Goal: Information Seeking & Learning: Find specific fact

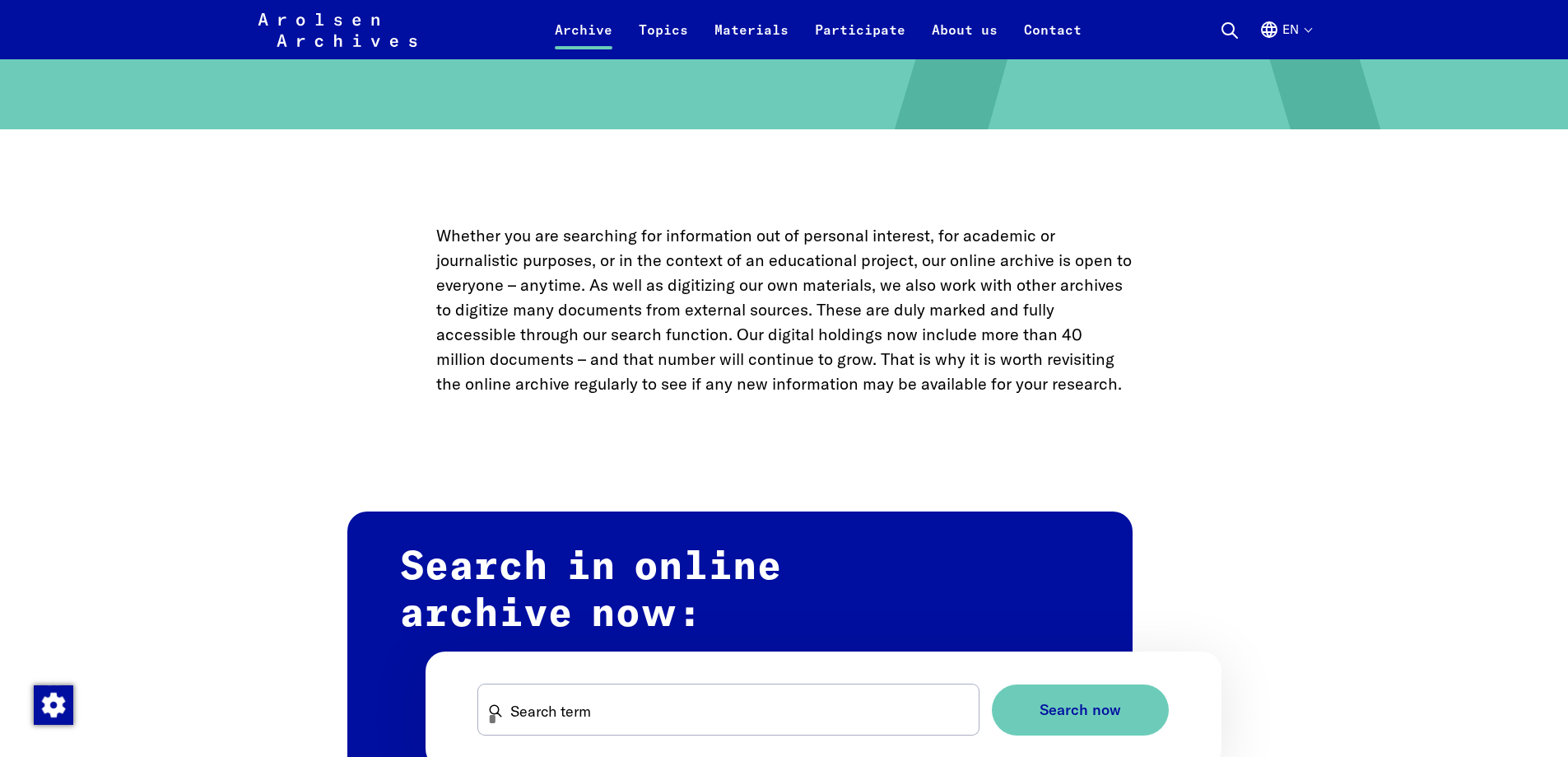
scroll to position [824, 0]
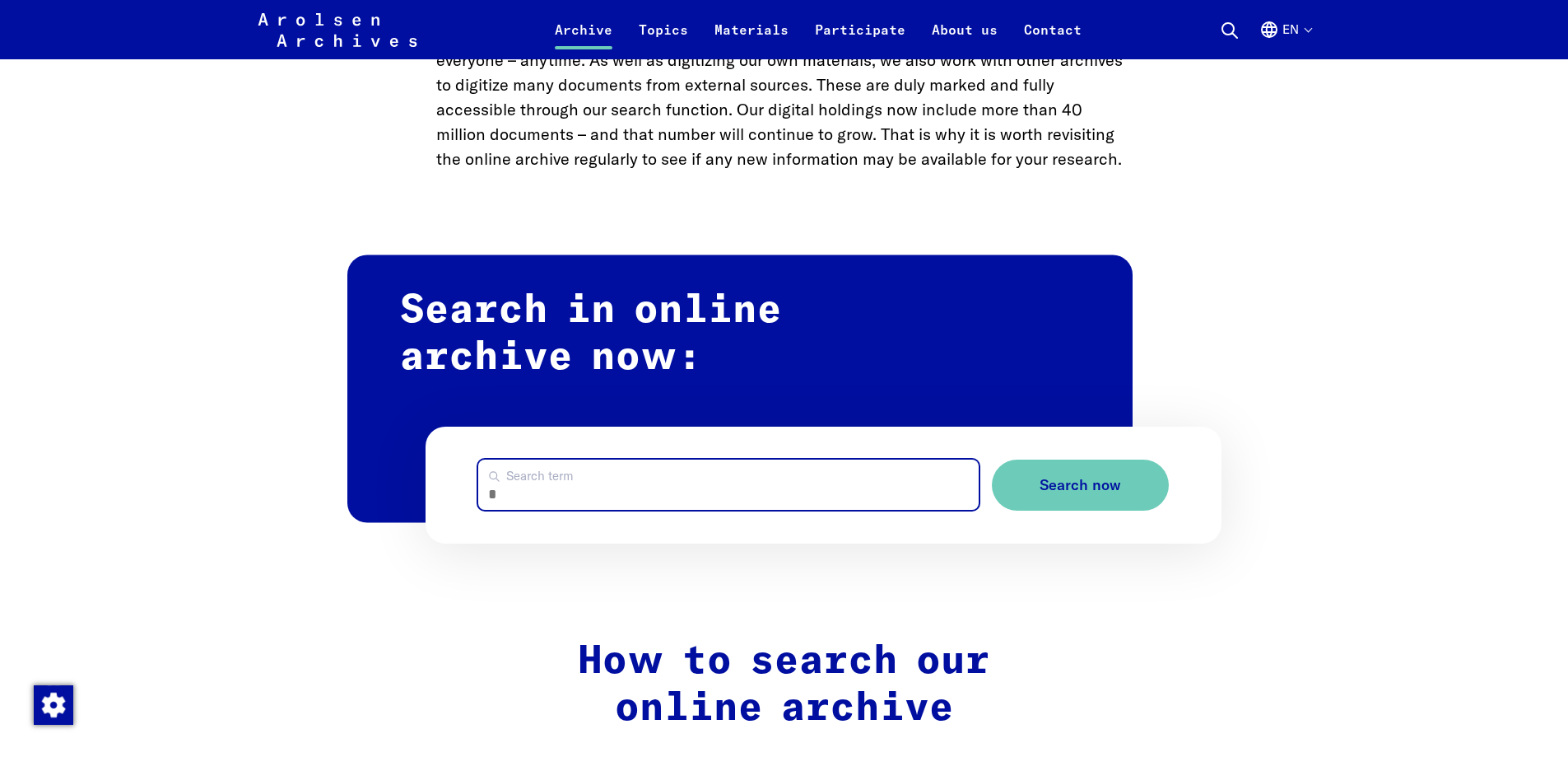
click at [597, 507] on input "Search term" at bounding box center [728, 484] width 501 height 50
type input "*******"
click at [992, 459] on button "Search now" at bounding box center [1080, 485] width 177 height 52
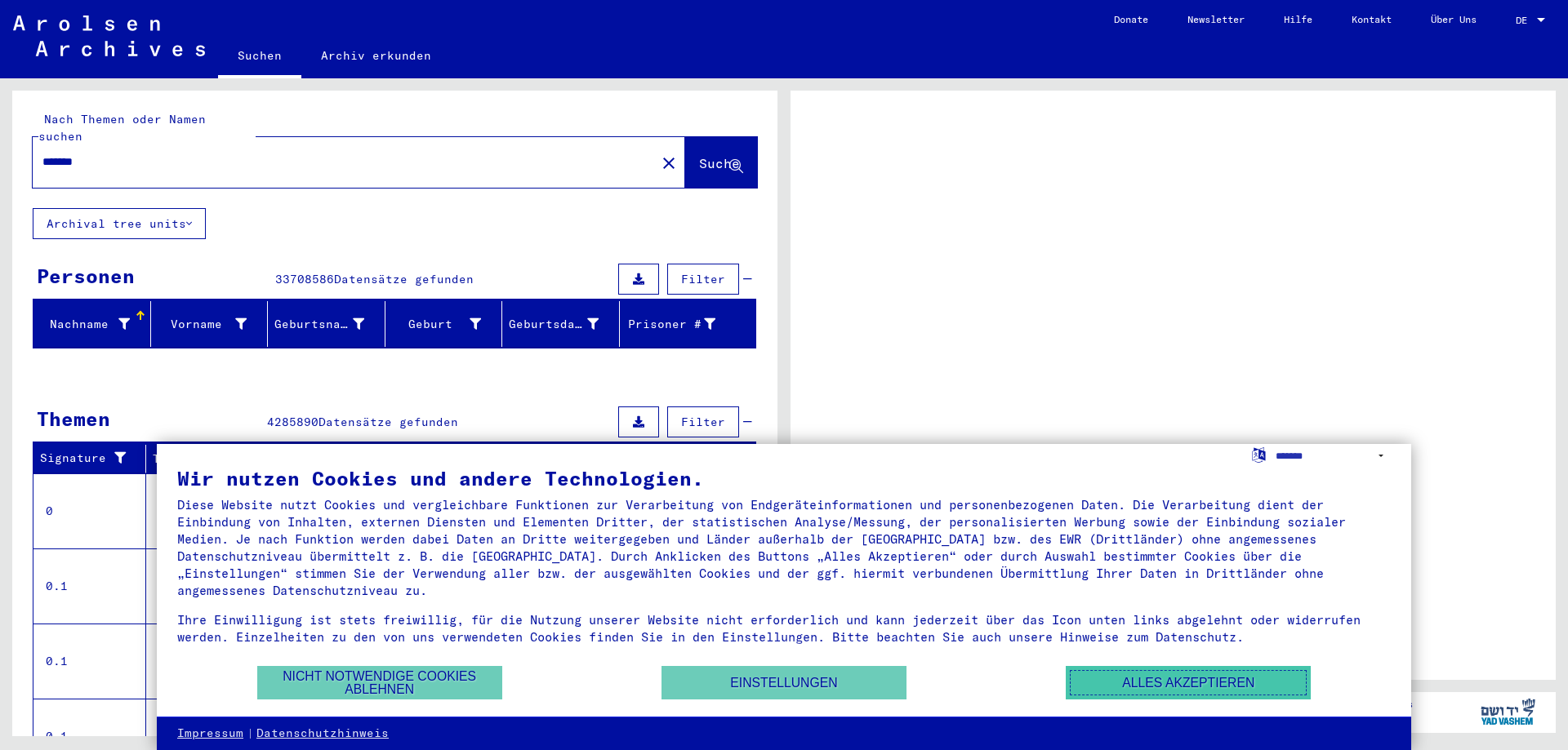
click at [1216, 685] on button "Alles akzeptieren" at bounding box center [1188, 683] width 245 height 34
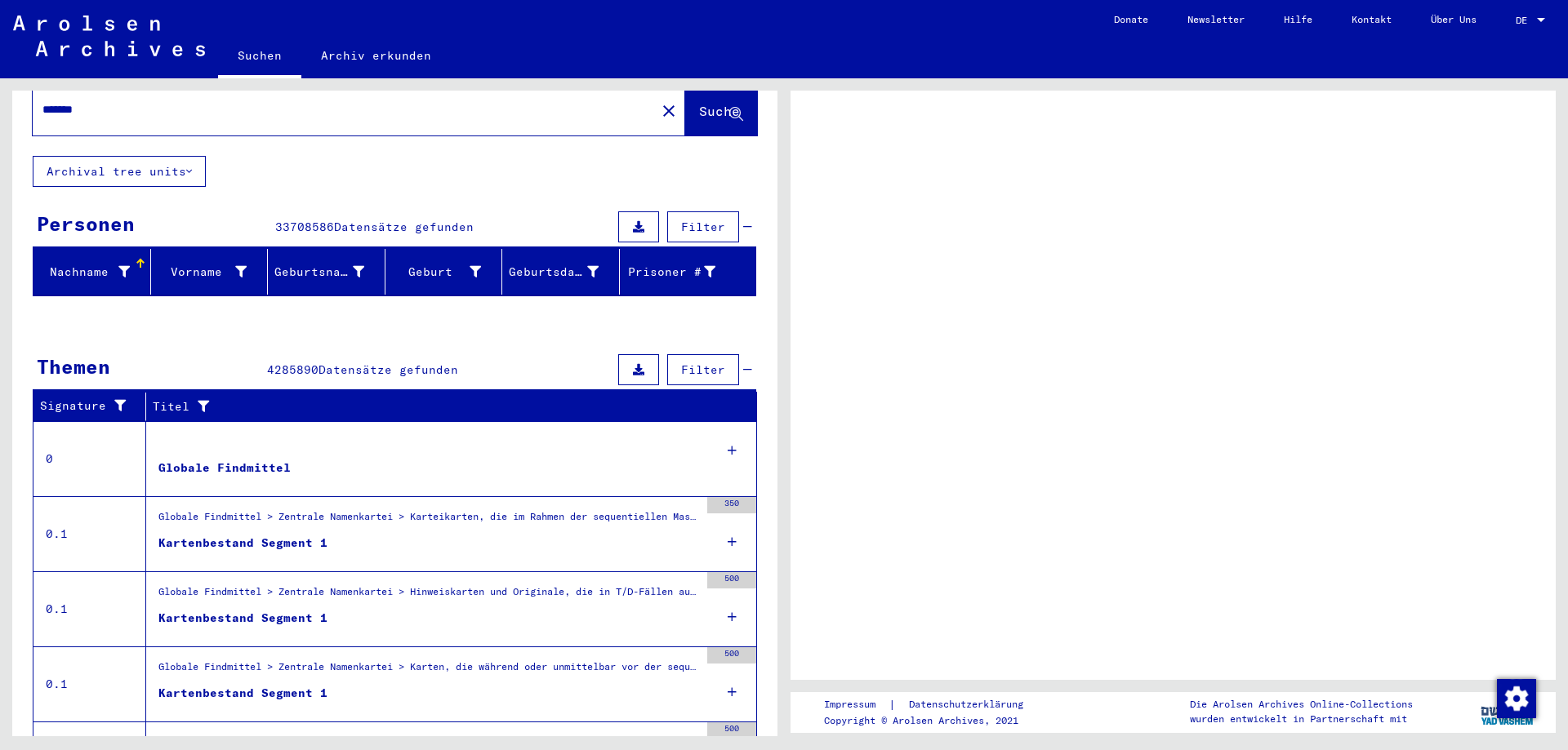
scroll to position [144, 0]
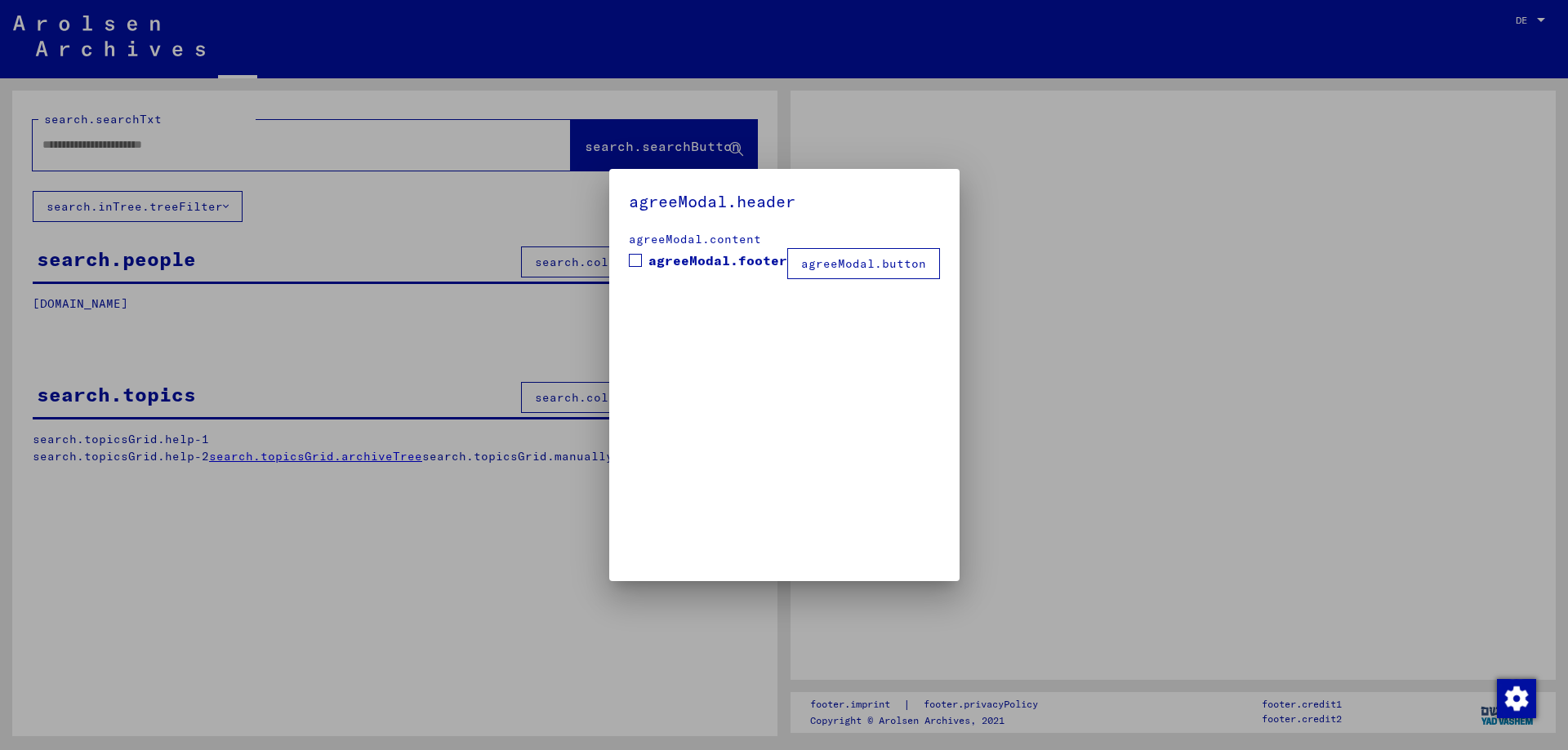
type input "*******"
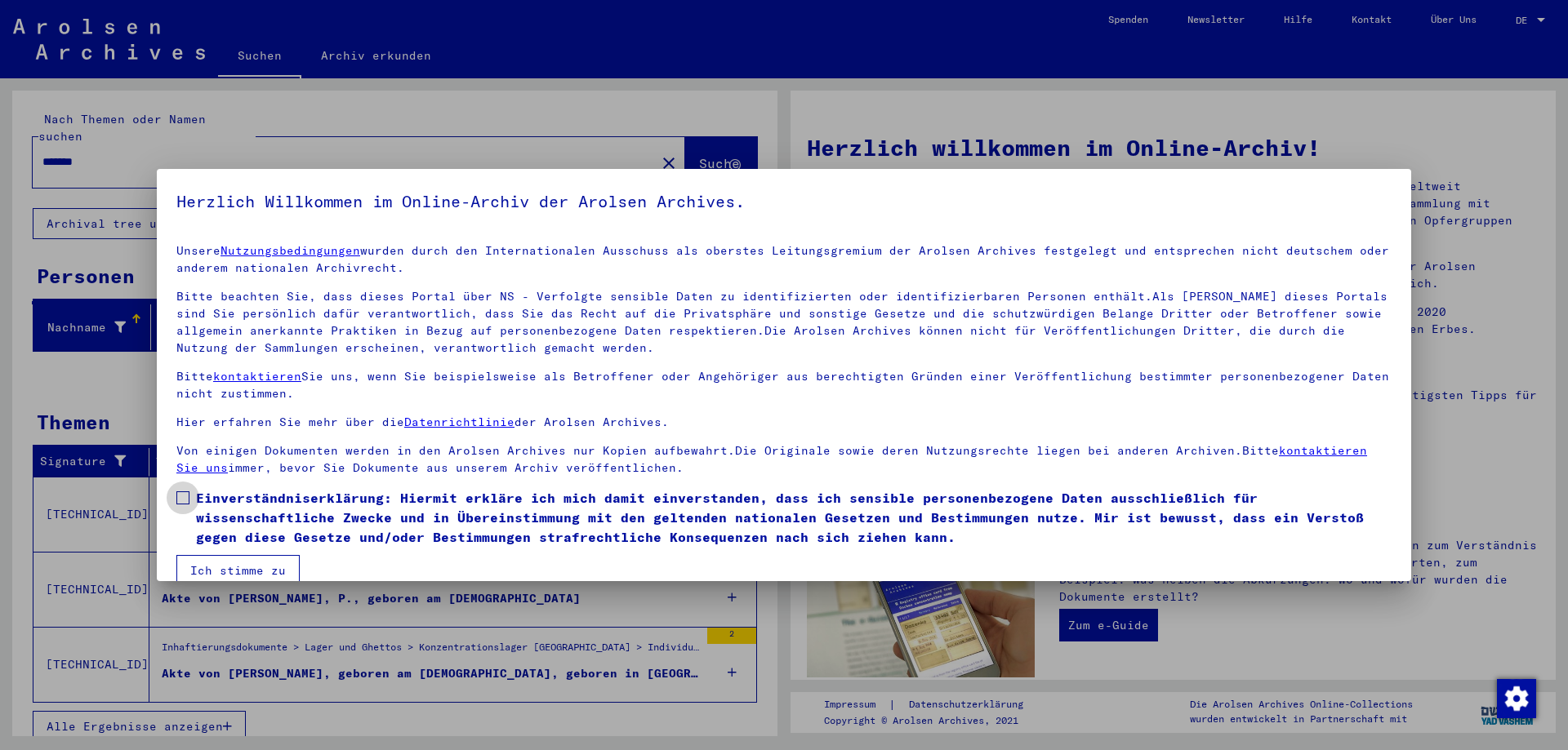
click at [186, 502] on span at bounding box center [183, 497] width 13 height 13
click at [236, 567] on button "Ich stimme zu" at bounding box center [238, 569] width 123 height 31
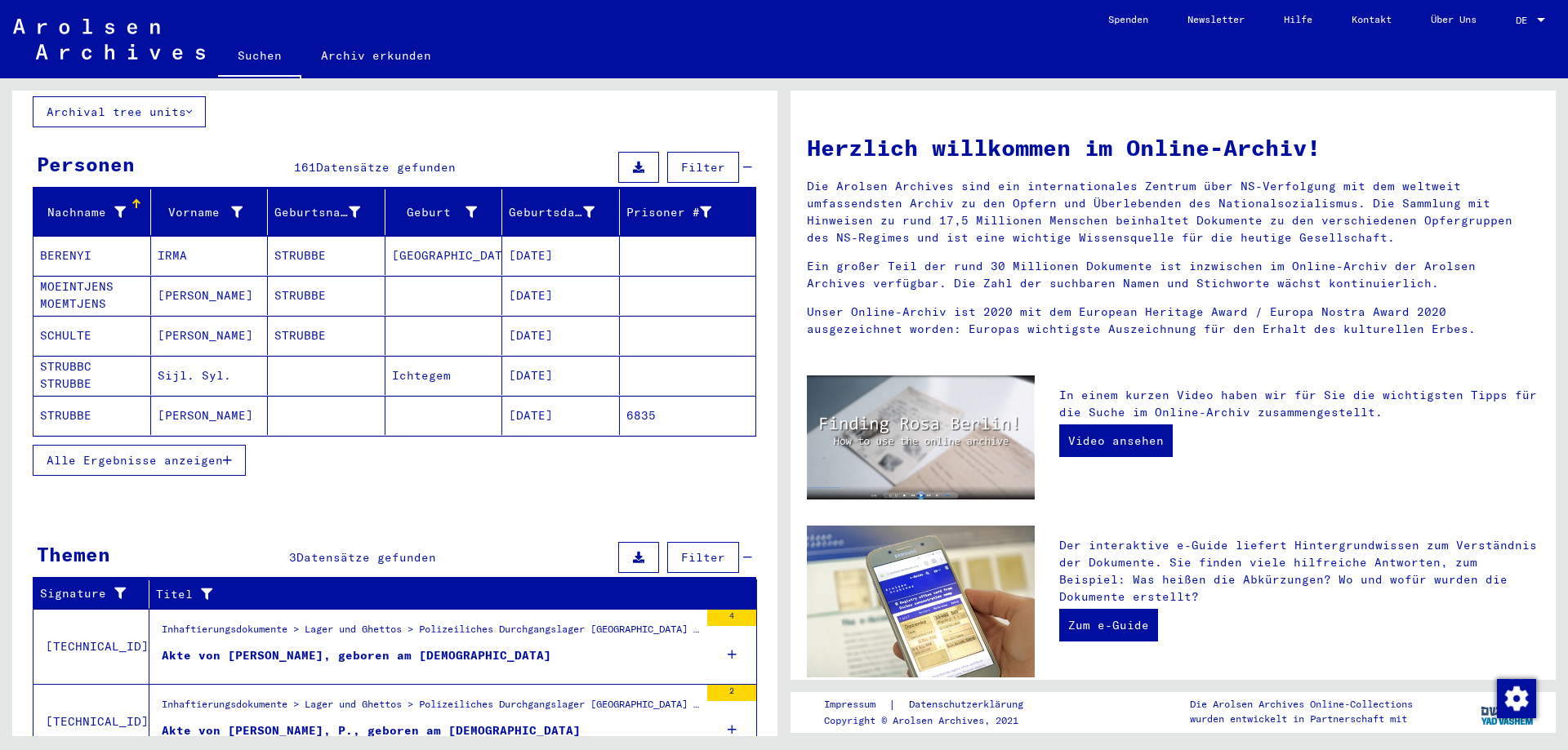
scroll to position [242, 0]
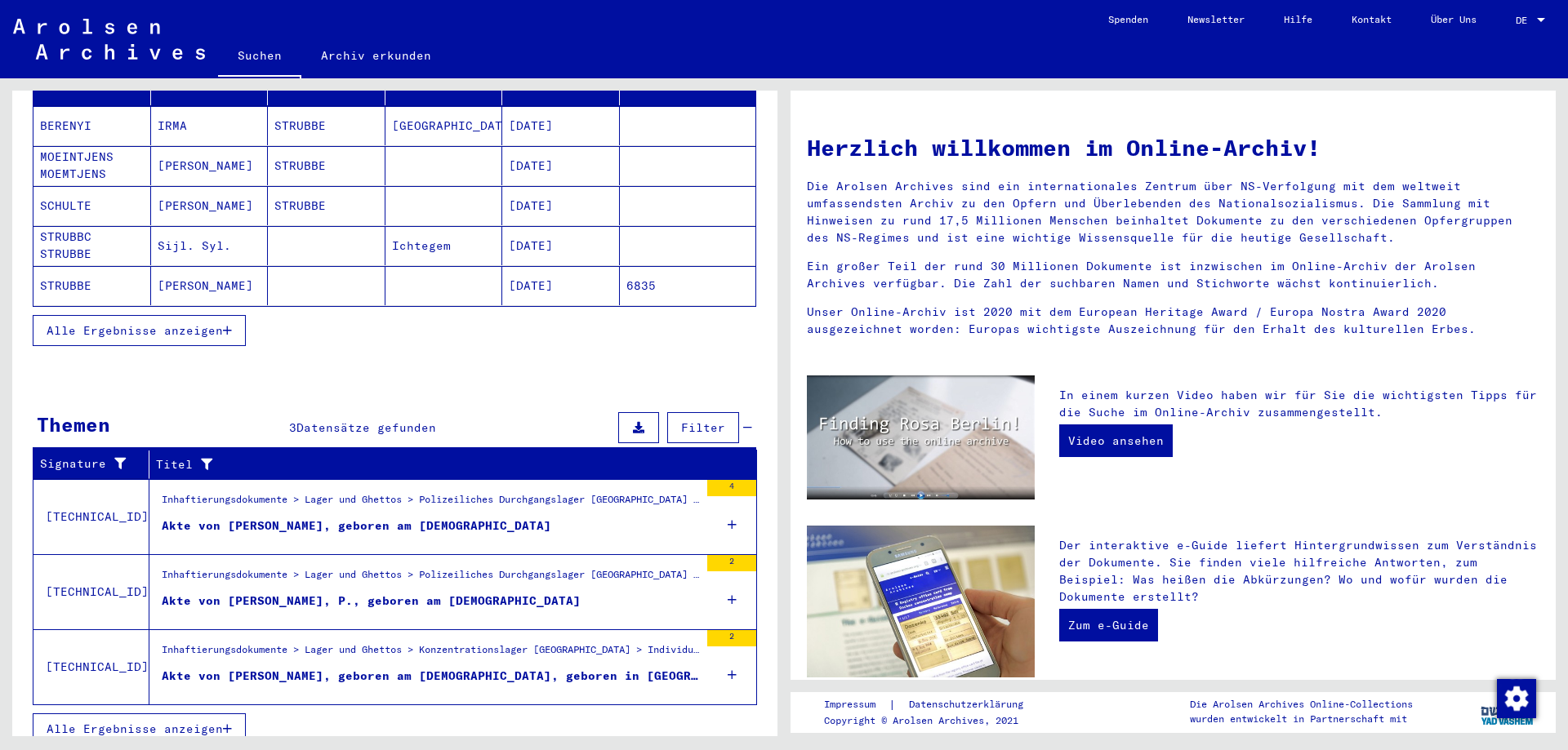
click at [219, 721] on span "Alle Ergebnisse anzeigen" at bounding box center [134, 728] width 177 height 15
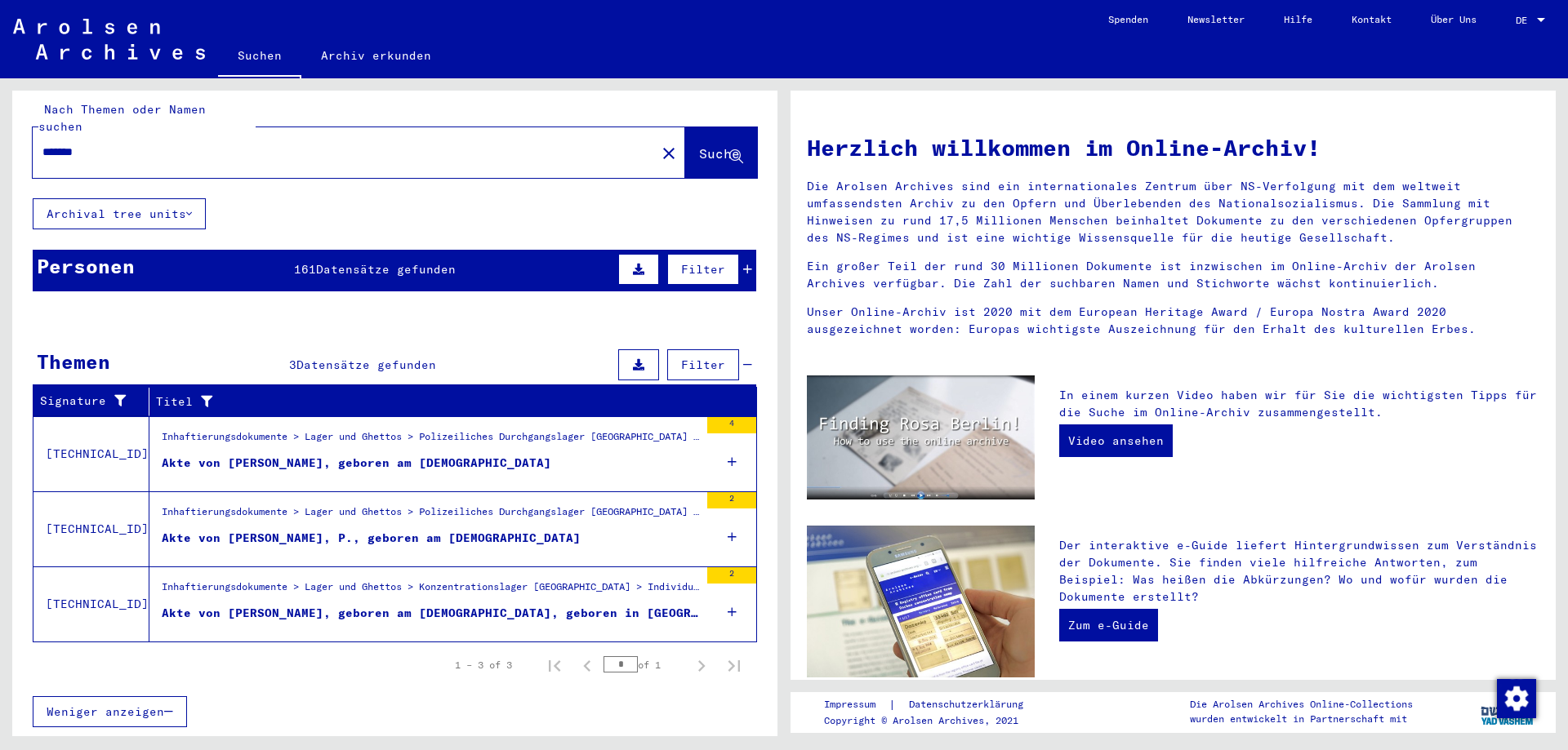
scroll to position [0, 0]
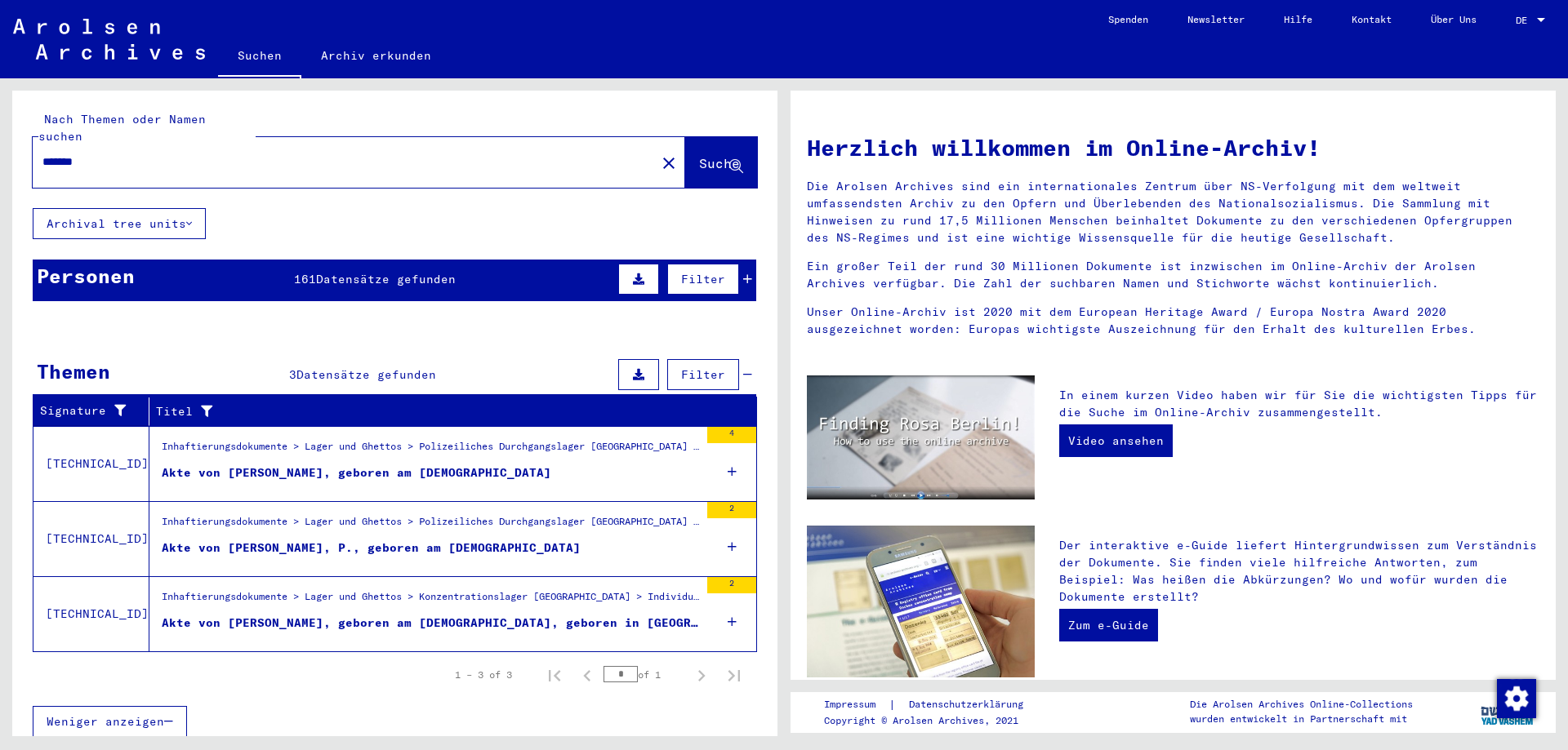
click at [316, 615] on div "Akte von STRUBBE, MICHEL, geboren am 26.08.1906, geboren in SINT-GILLIS BEI BRU…" at bounding box center [431, 623] width 537 height 17
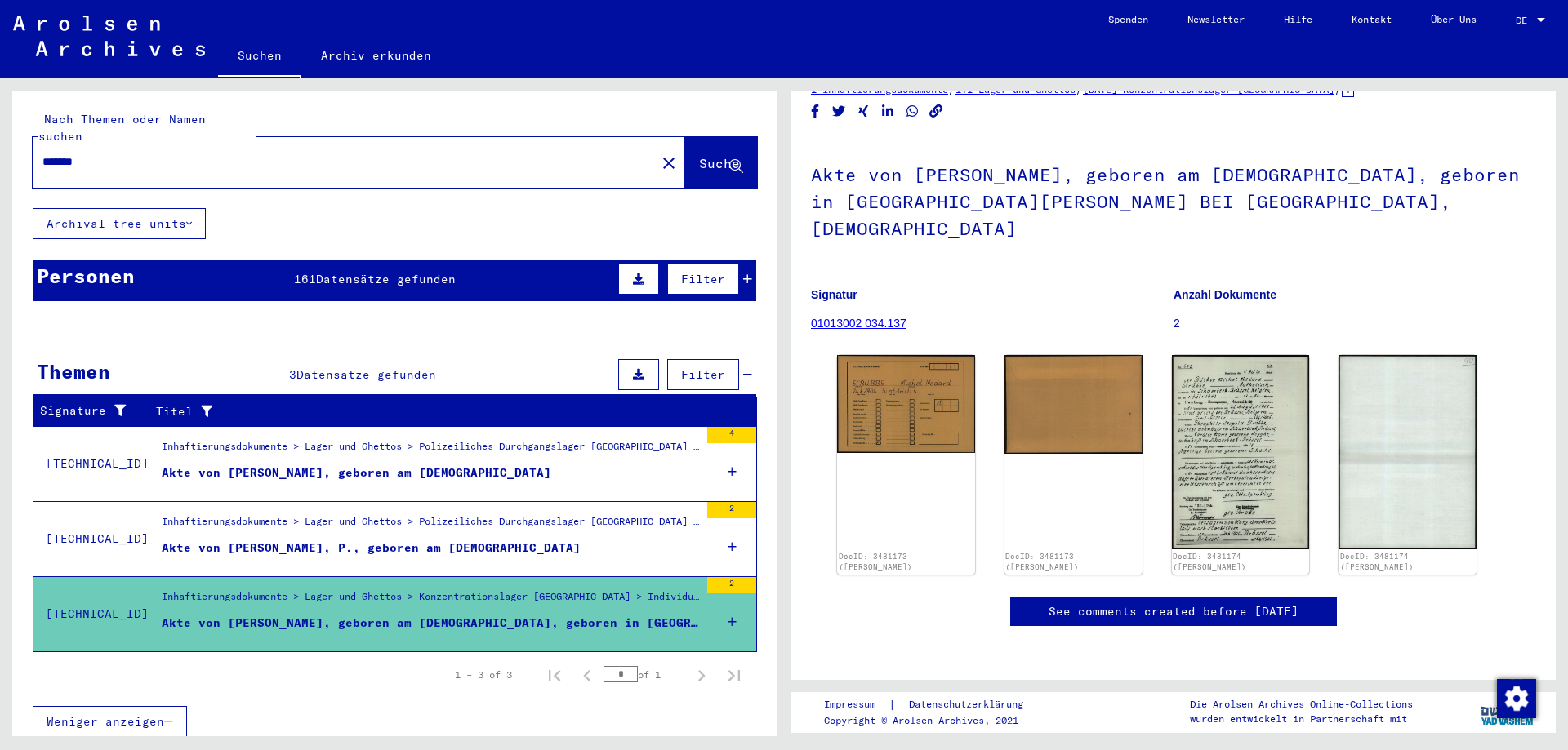
scroll to position [28, 0]
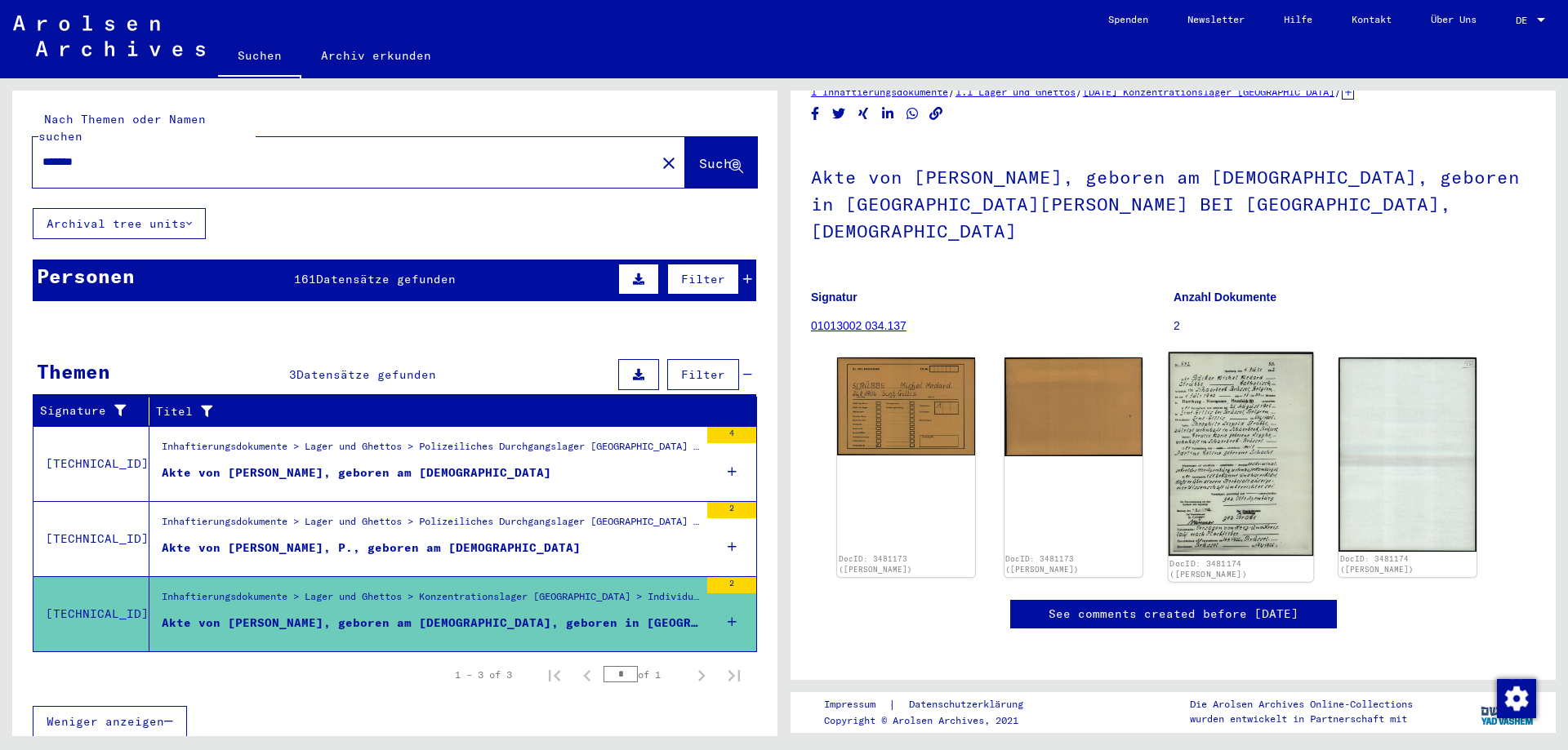
click at [1222, 412] on img at bounding box center [1239, 454] width 144 height 204
